Goal: Information Seeking & Learning: Learn about a topic

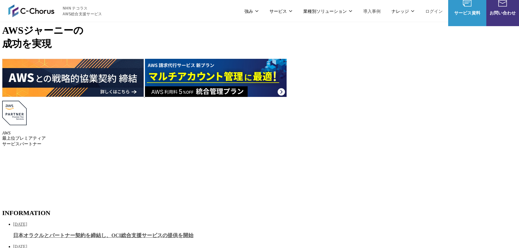
click at [138, 59] on link "AWS Marketplace割引サービス" at bounding box center [147, 61] width 54 height 5
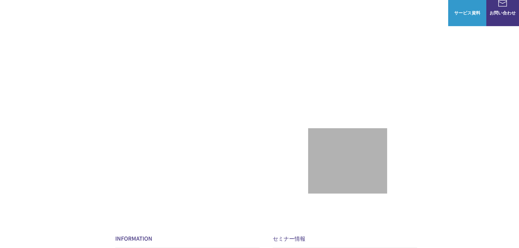
click at [220, 38] on span "AWS・Google Cloud コラム" at bounding box center [231, 35] width 45 height 15
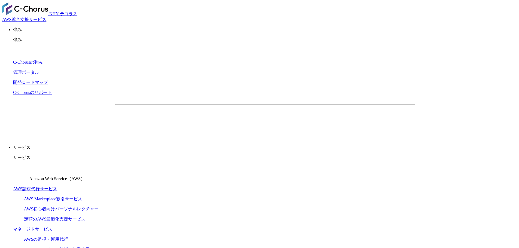
click at [82, 197] on link "AWS Marketplace割引サービス" at bounding box center [53, 199] width 58 height 5
